Goal: Transaction & Acquisition: Purchase product/service

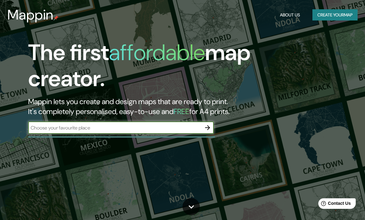
click at [93, 126] on input "text" at bounding box center [114, 127] width 173 height 7
type input "M"
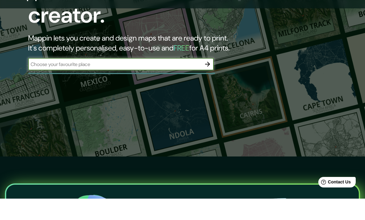
scroll to position [72, 0]
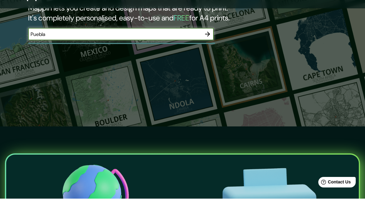
type input "Puebla"
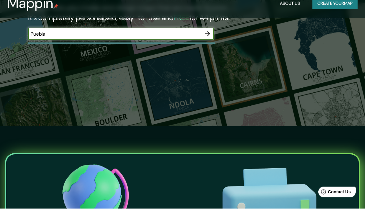
click at [209, 43] on icon "button" at bounding box center [207, 45] width 5 height 5
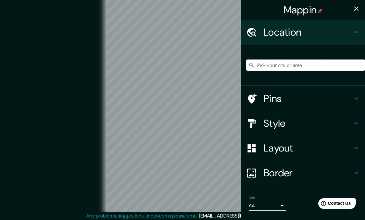
click at [299, 63] on input "Pick your city or area" at bounding box center [305, 64] width 119 height 11
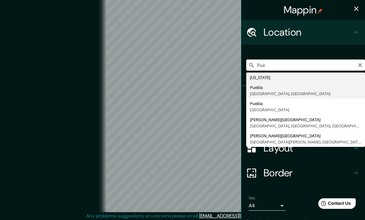
type input "[GEOGRAPHIC_DATA], [GEOGRAPHIC_DATA], [GEOGRAPHIC_DATA]"
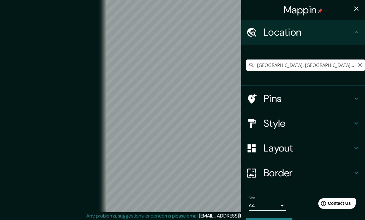
click at [363, 63] on input "[GEOGRAPHIC_DATA], [GEOGRAPHIC_DATA], [GEOGRAPHIC_DATA]" at bounding box center [305, 64] width 119 height 11
click at [358, 65] on icon "Clear" at bounding box center [360, 65] width 5 height 5
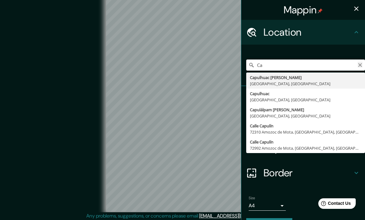
type input "C"
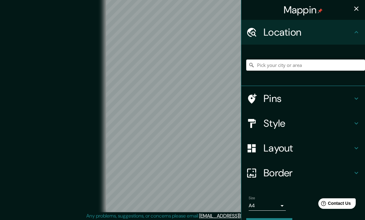
click at [311, 127] on h4 "Style" at bounding box center [308, 123] width 89 height 12
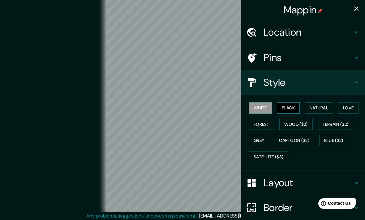
click at [289, 109] on button "Black" at bounding box center [288, 107] width 23 height 11
click at [324, 108] on button "Natural" at bounding box center [319, 107] width 28 height 11
click at [293, 109] on button "Black" at bounding box center [288, 107] width 23 height 11
click at [318, 111] on button "Natural" at bounding box center [319, 107] width 28 height 11
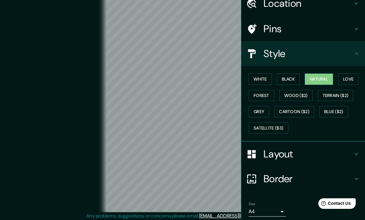
scroll to position [29, 0]
click at [284, 211] on body "Mappin Location Pins Style White Black Natural Love Forest Wood ($2) Terrain ($…" at bounding box center [182, 104] width 365 height 220
click at [274, 214] on li "A3" at bounding box center [267, 216] width 37 height 11
type input "a4"
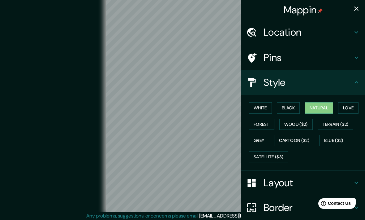
scroll to position [0, 0]
click at [335, 53] on h4 "Pins" at bounding box center [308, 57] width 89 height 12
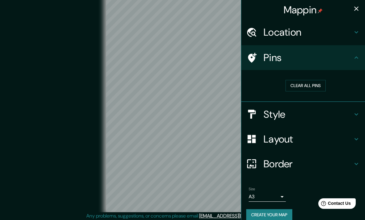
click at [254, 52] on icon at bounding box center [251, 57] width 11 height 11
click at [357, 31] on icon at bounding box center [356, 31] width 7 height 7
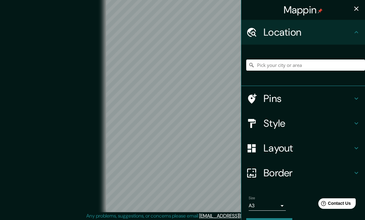
click at [355, 30] on icon at bounding box center [356, 31] width 7 height 7
click at [363, 35] on div "Location" at bounding box center [303, 32] width 124 height 25
click at [357, 30] on icon at bounding box center [356, 31] width 7 height 7
click at [350, 99] on h4 "Pins" at bounding box center [308, 98] width 89 height 12
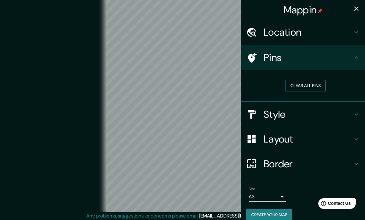
click at [316, 84] on button "Clear all pins" at bounding box center [306, 85] width 40 height 11
click at [309, 85] on button "Clear all pins" at bounding box center [306, 85] width 40 height 11
click at [302, 83] on button "Clear all pins" at bounding box center [306, 85] width 40 height 11
click at [352, 59] on h4 "Pins" at bounding box center [308, 57] width 89 height 12
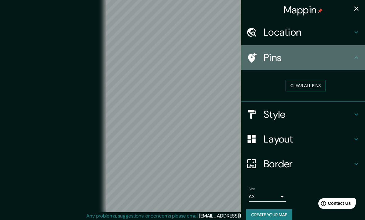
click at [356, 54] on icon at bounding box center [356, 57] width 7 height 7
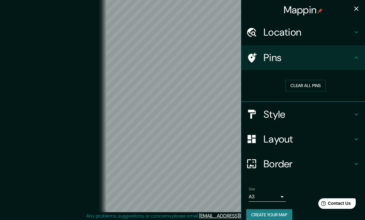
click at [352, 115] on h4 "Style" at bounding box center [308, 114] width 89 height 12
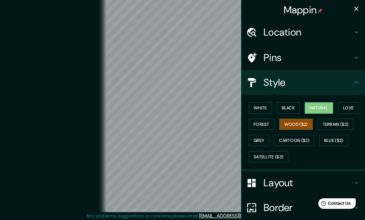
click at [310, 126] on button "Wood ($2)" at bounding box center [296, 124] width 33 height 11
click at [268, 124] on button "Forest" at bounding box center [262, 124] width 26 height 11
click at [321, 107] on button "Natural" at bounding box center [319, 107] width 28 height 11
click at [351, 109] on button "Love" at bounding box center [348, 107] width 20 height 11
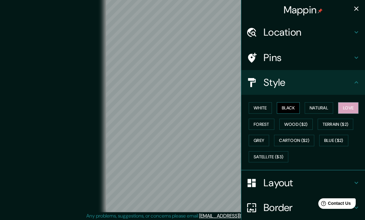
click at [296, 111] on button "Black" at bounding box center [288, 107] width 23 height 11
click at [321, 107] on button "Natural" at bounding box center [319, 107] width 28 height 11
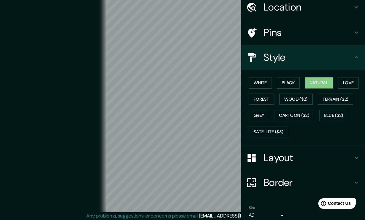
scroll to position [25, 0]
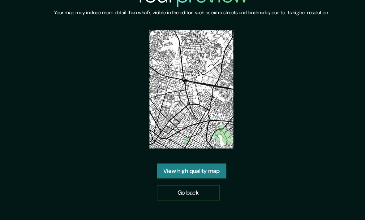
click at [157, 136] on link "View high quality map" at bounding box center [183, 140] width 52 height 11
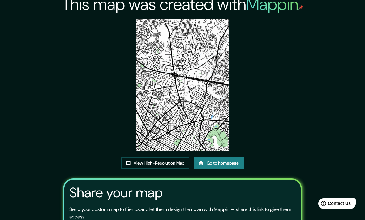
scroll to position [5, 0]
